Goal: Task Accomplishment & Management: Manage account settings

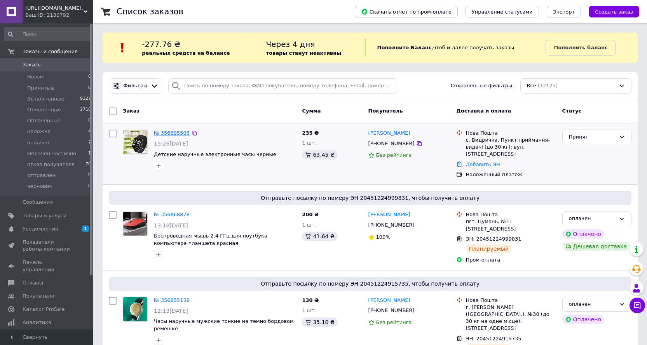
click at [177, 132] on link "№ 356895506" at bounding box center [172, 133] width 36 height 6
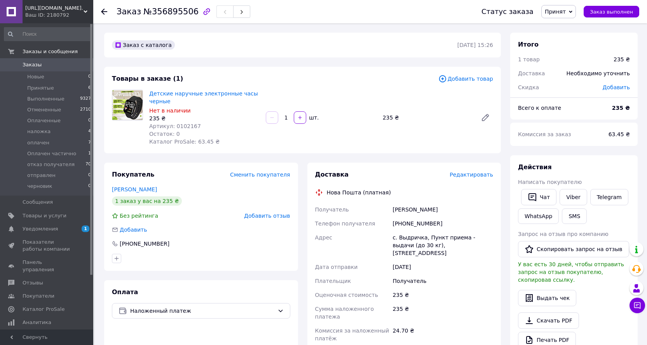
scroll to position [207, 0]
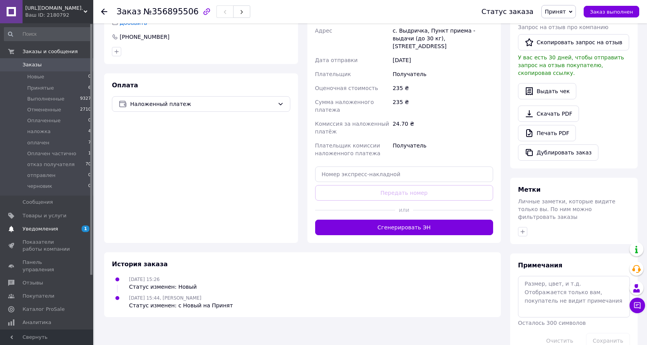
click at [30, 227] on span "Уведомления" at bounding box center [40, 229] width 35 height 7
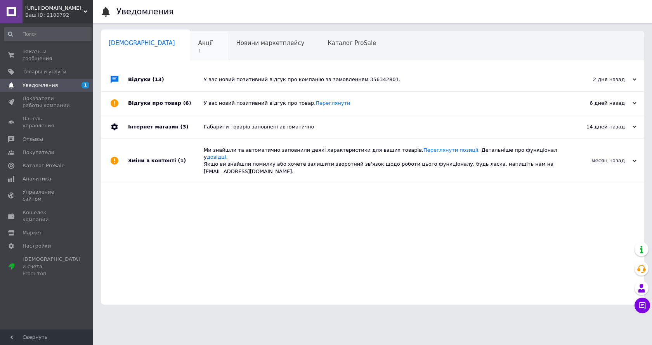
click at [198, 42] on span "Акції" at bounding box center [205, 43] width 15 height 7
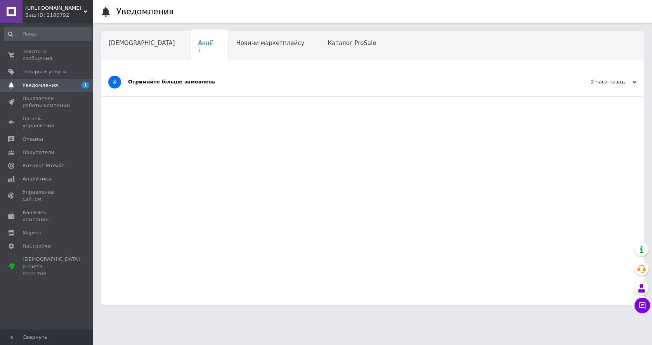
click at [173, 80] on div "Отримайте більше замовлень" at bounding box center [343, 81] width 431 height 7
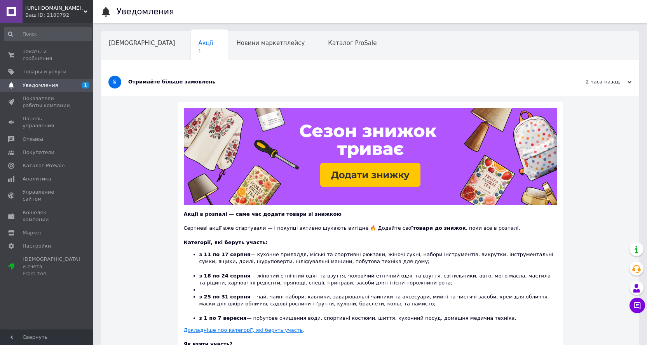
scroll to position [121, 0]
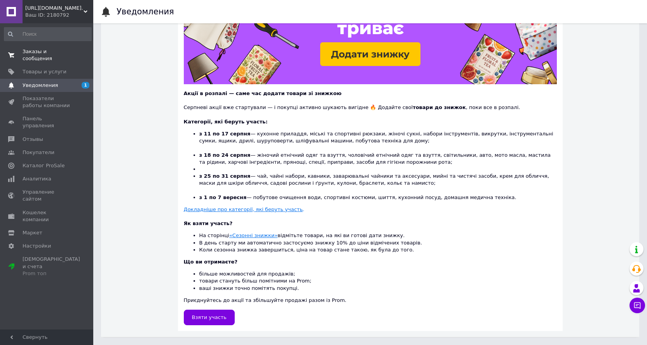
click at [41, 51] on span "Заказы и сообщения" at bounding box center [47, 55] width 49 height 14
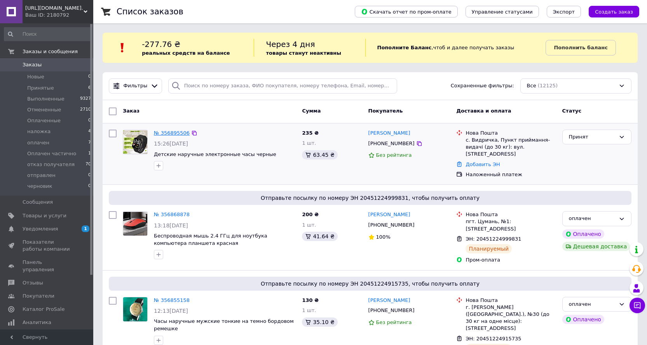
click at [175, 131] on link "№ 356895506" at bounding box center [172, 133] width 36 height 6
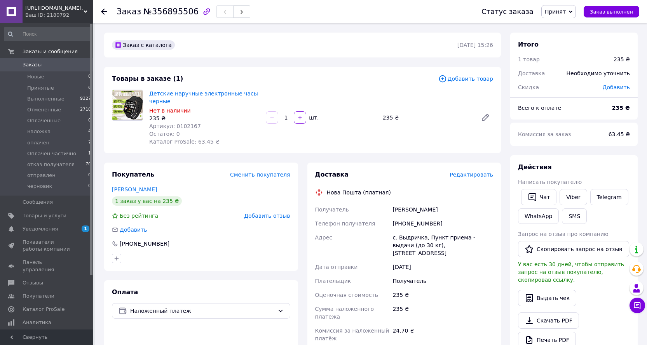
click at [139, 188] on link "[PERSON_NAME]" at bounding box center [134, 189] width 45 height 6
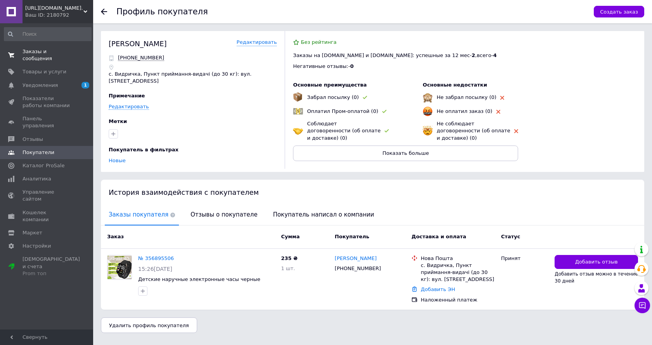
click at [47, 51] on span "Заказы и сообщения" at bounding box center [47, 55] width 49 height 14
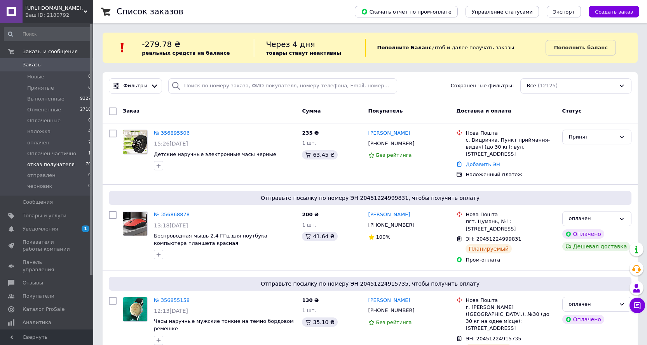
click at [46, 164] on span "отказ получателя" at bounding box center [50, 164] width 47 height 7
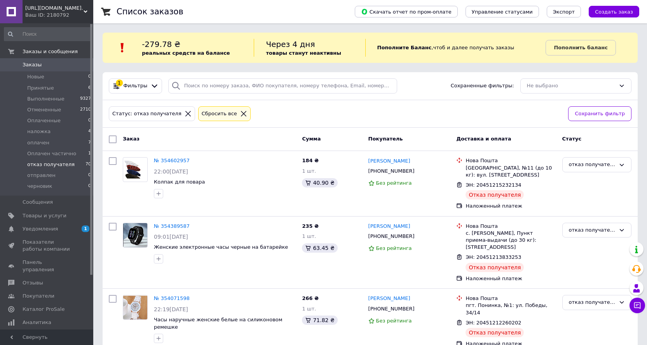
click at [59, 67] on span "Заказы" at bounding box center [47, 64] width 49 height 7
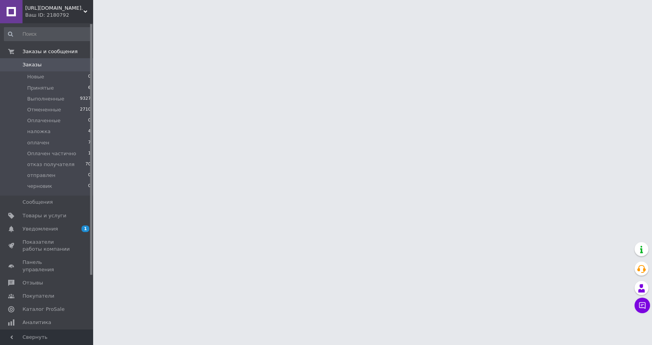
click at [59, 67] on span "Заказы" at bounding box center [47, 64] width 49 height 7
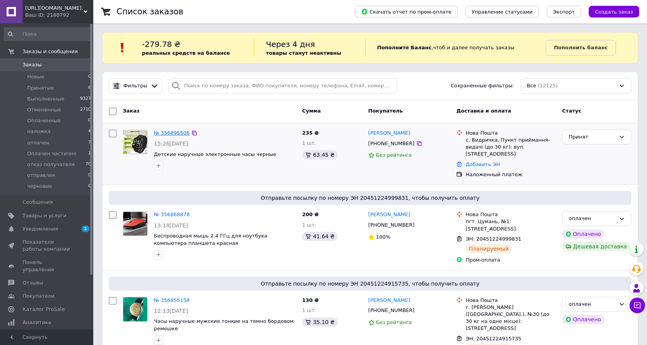
click at [174, 131] on link "№ 356895506" at bounding box center [172, 133] width 36 height 6
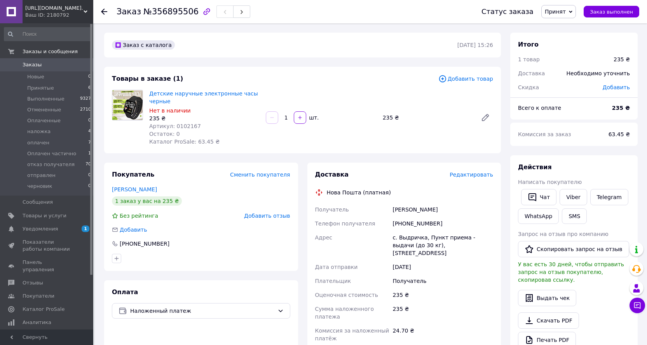
click at [476, 177] on span "Редактировать" at bounding box center [470, 175] width 43 height 6
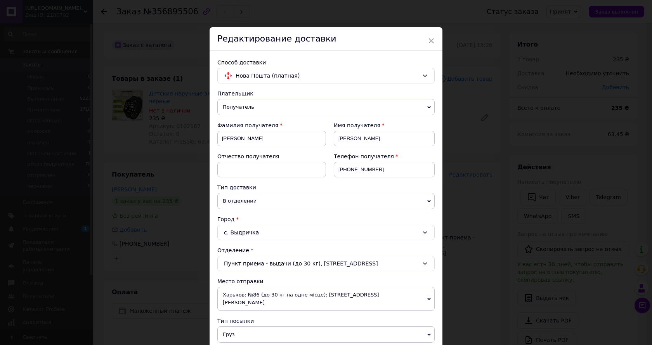
scroll to position [207, 0]
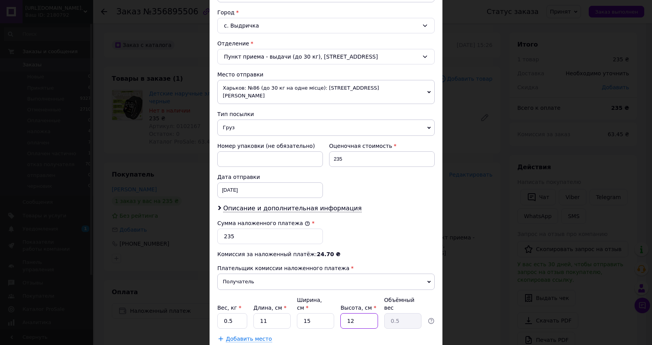
click at [359, 313] on input "12" at bounding box center [359, 321] width 37 height 16
type input "1"
type input "0.1"
type input "5"
type input "0.21"
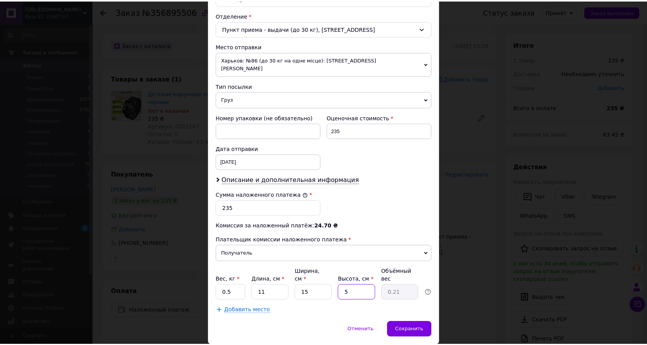
scroll to position [247, 0]
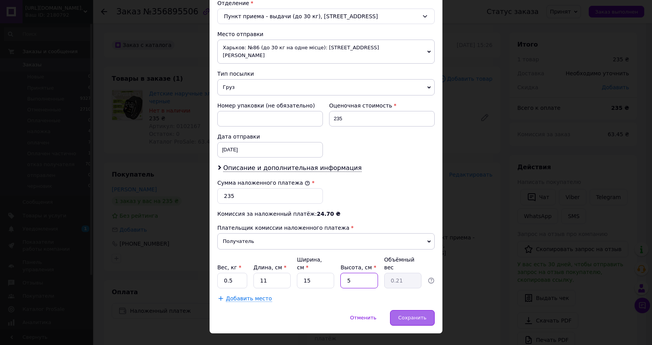
type input "5"
click at [414, 315] on span "Сохранить" at bounding box center [412, 318] width 28 height 6
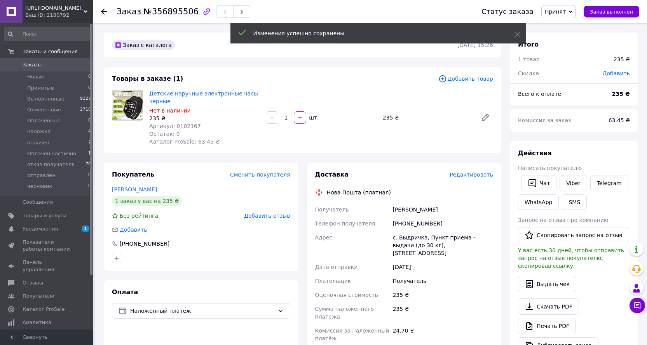
scroll to position [207, 0]
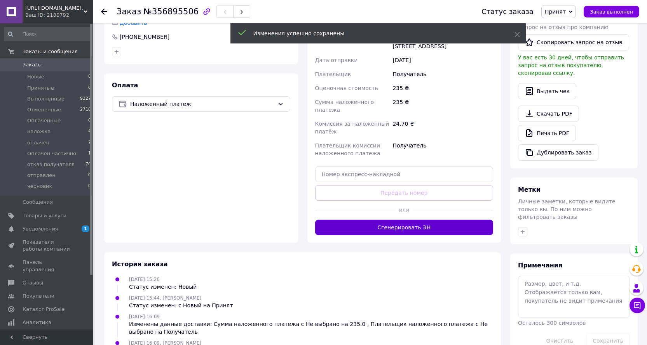
click at [411, 220] on button "Сгенерировать ЭН" at bounding box center [404, 228] width 178 height 16
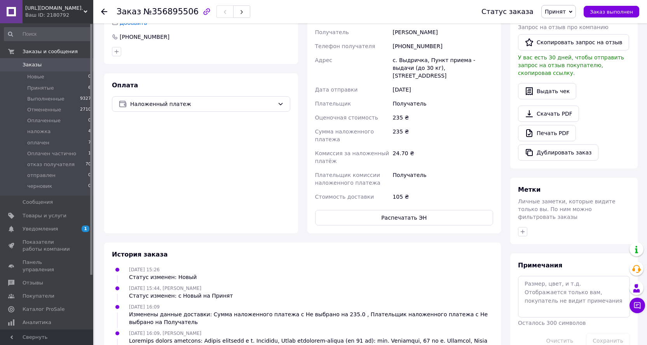
scroll to position [0, 0]
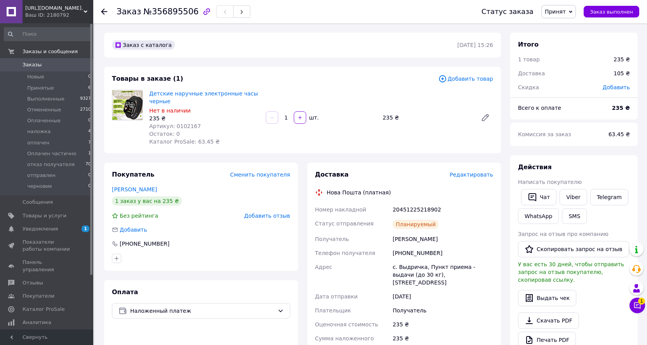
click at [305, 29] on div "Заказ №356895506 Статус заказа Принят Выполнен Отменен Оплаченный наложка оплач…" at bounding box center [371, 324] width 552 height 603
drag, startPoint x: 66, startPoint y: 63, endPoint x: 59, endPoint y: 63, distance: 6.6
click at [65, 63] on span "Заказы" at bounding box center [47, 64] width 49 height 7
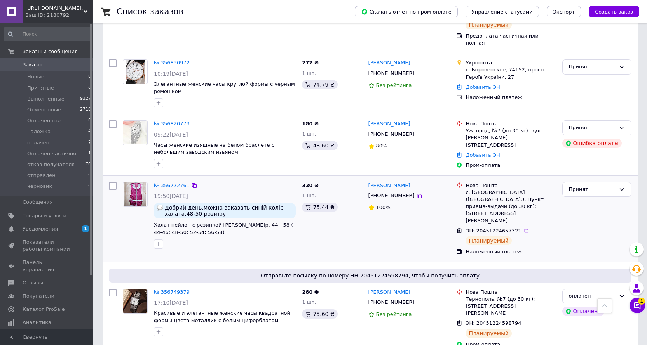
scroll to position [621, 0]
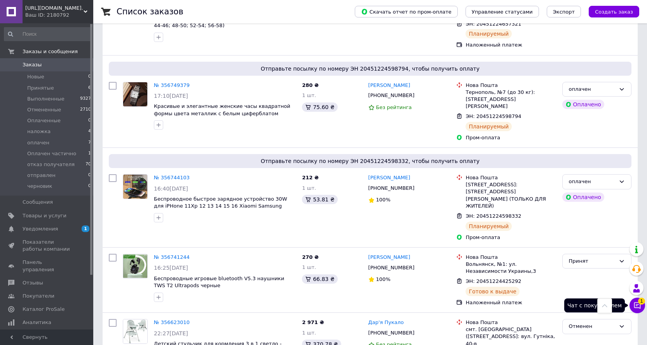
click at [636, 307] on icon at bounding box center [637, 306] width 8 height 8
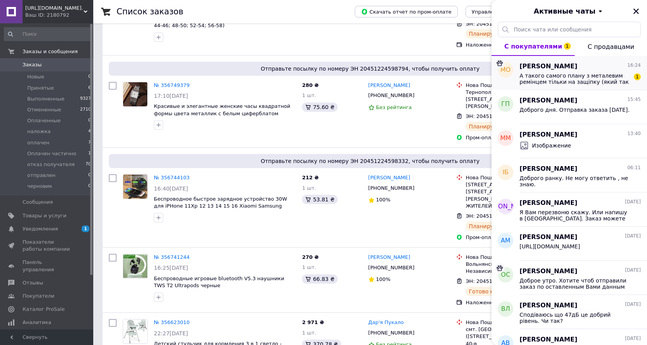
click at [565, 80] on span "А такого самого плану з металевим ремінцем тільки на защіпку (який так розумію …" at bounding box center [574, 79] width 110 height 12
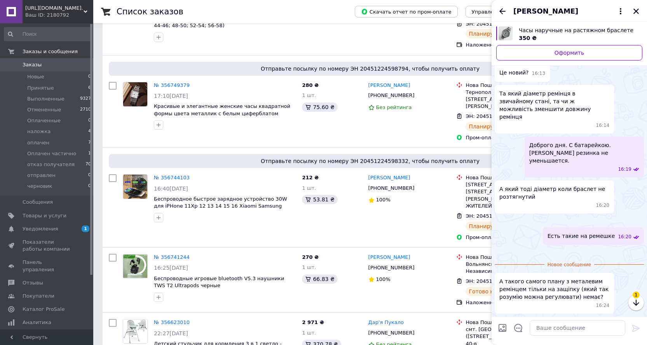
scroll to position [283, 0]
click at [637, 10] on icon "Закрыть" at bounding box center [635, 11] width 5 height 5
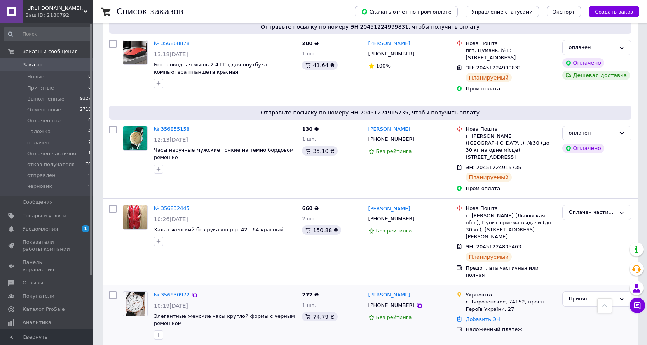
scroll to position [0, 0]
